Goal: Task Accomplishment & Management: Use online tool/utility

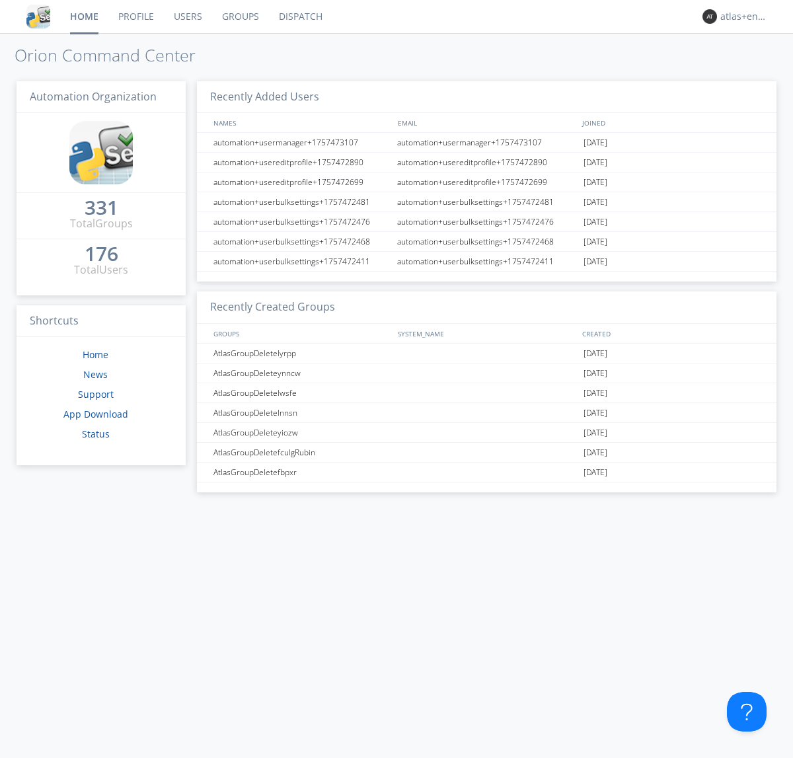
click at [299, 17] on link "Dispatch" at bounding box center [300, 16] width 63 height 33
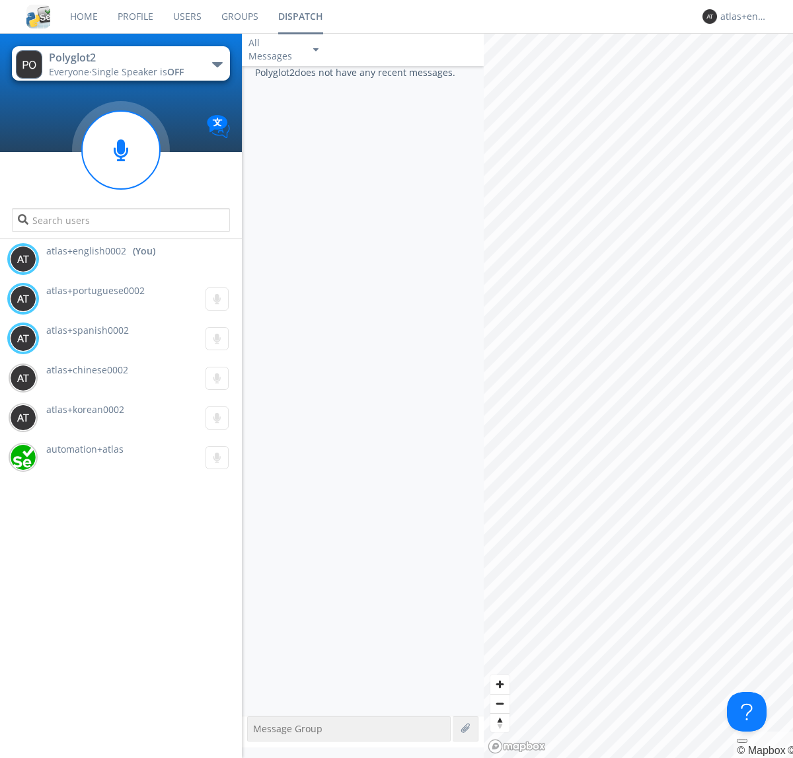
click at [217, 64] on div "button" at bounding box center [217, 64] width 11 height 5
click at [0, 0] on span "Polyglot3" at bounding box center [0, 0] width 0 height 0
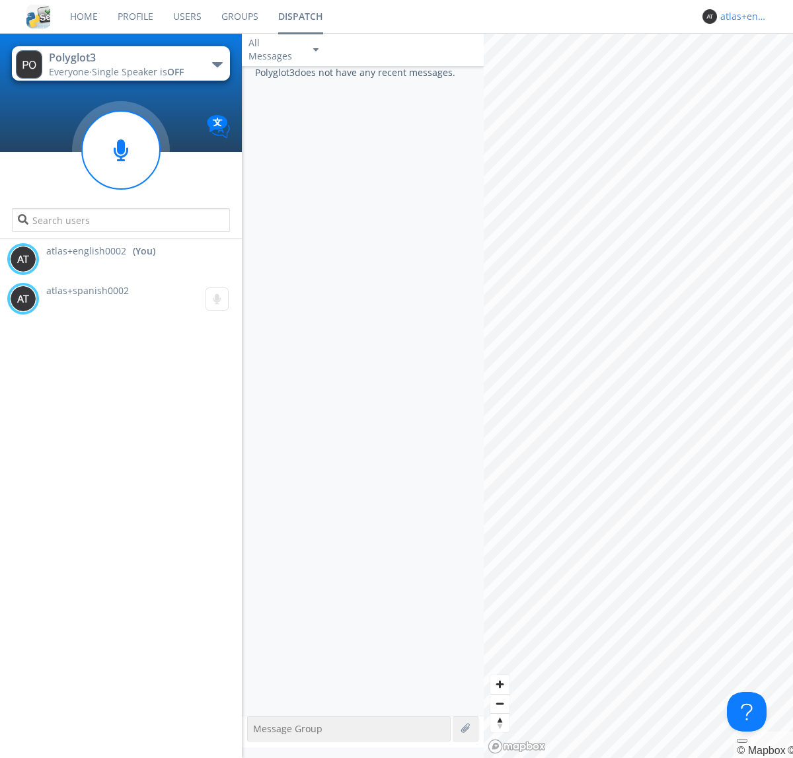
click at [742, 17] on div "atlas+english0002" at bounding box center [746, 16] width 50 height 13
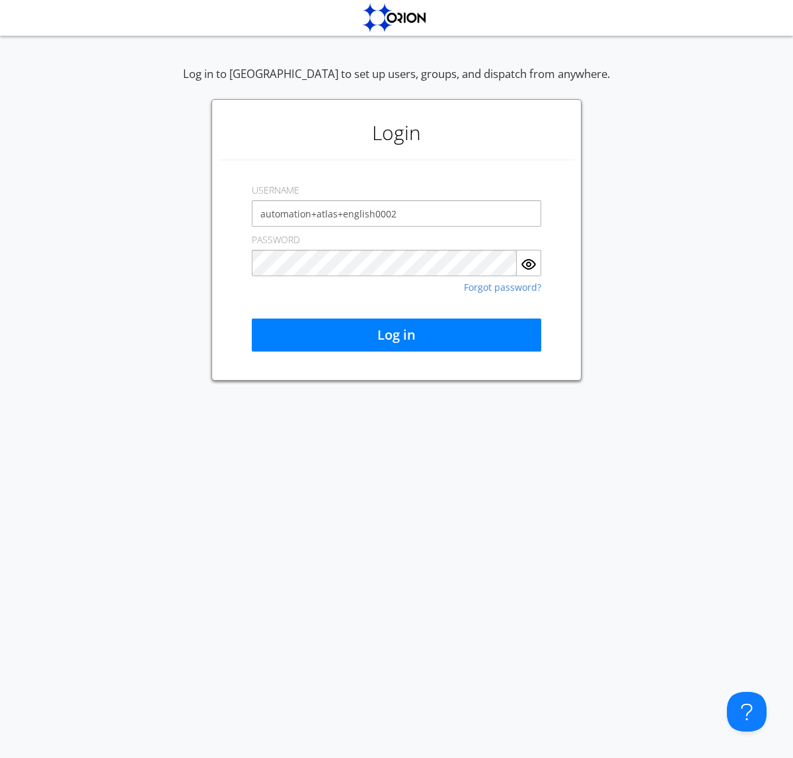
type input "automation+atlas+english0002"
click at [397, 335] on button "Log in" at bounding box center [397, 335] width 290 height 33
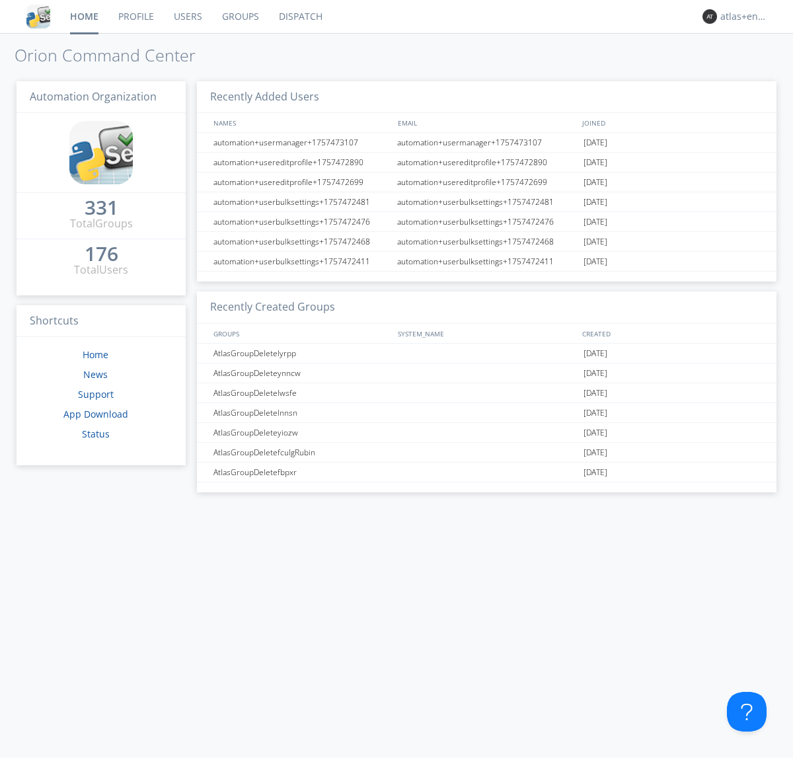
click at [299, 17] on link "Dispatch" at bounding box center [300, 16] width 63 height 33
